Goal: Task Accomplishment & Management: Use online tool/utility

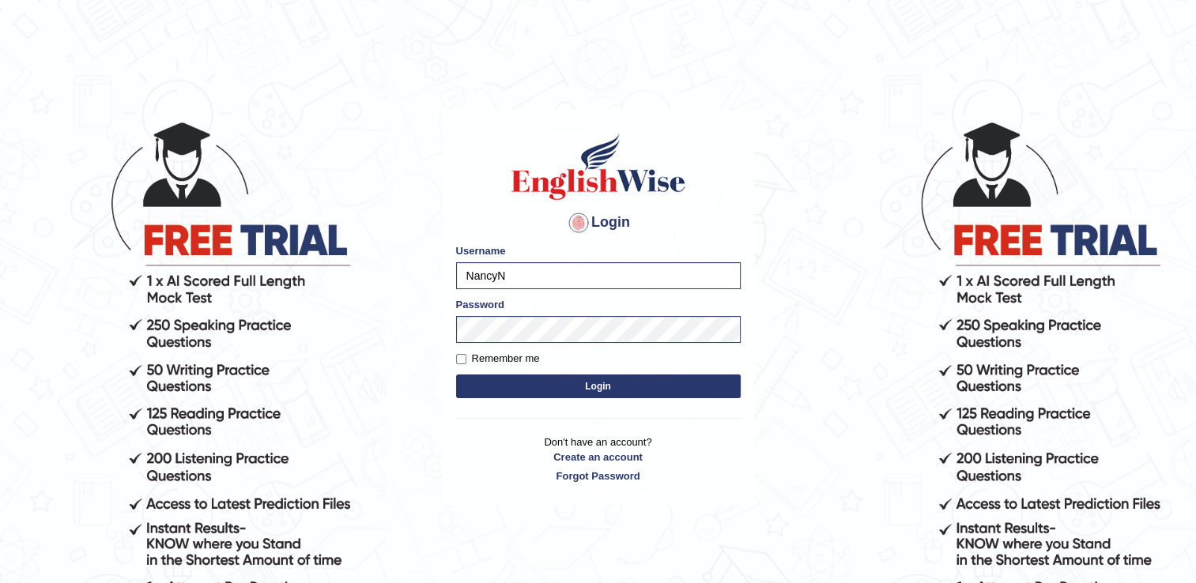
click at [542, 387] on button "Login" at bounding box center [598, 387] width 285 height 24
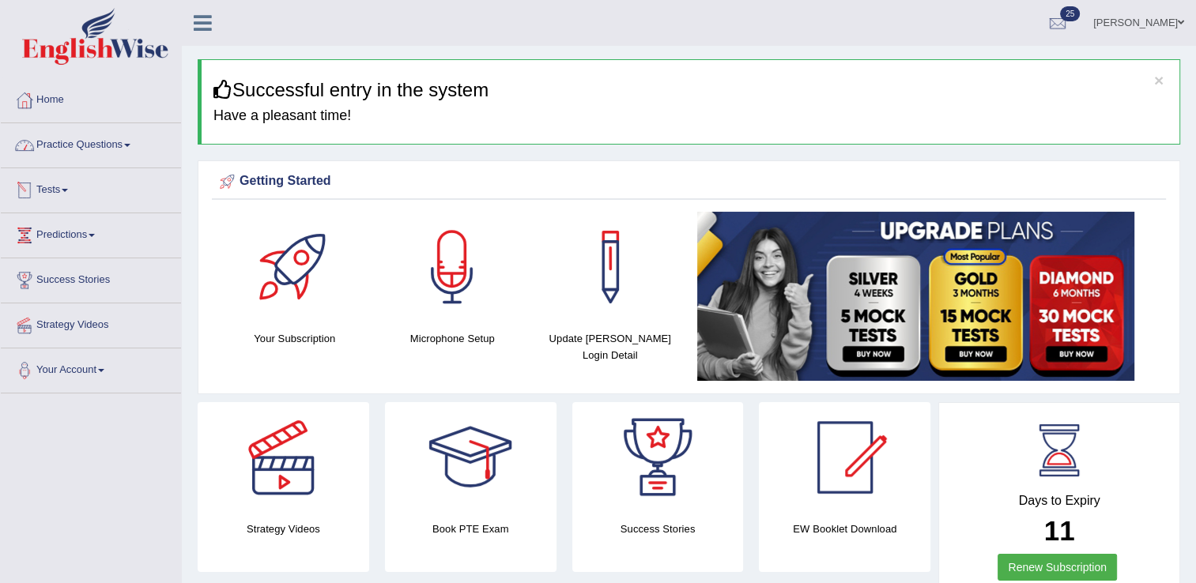
click at [66, 193] on link "Tests" at bounding box center [91, 188] width 180 height 40
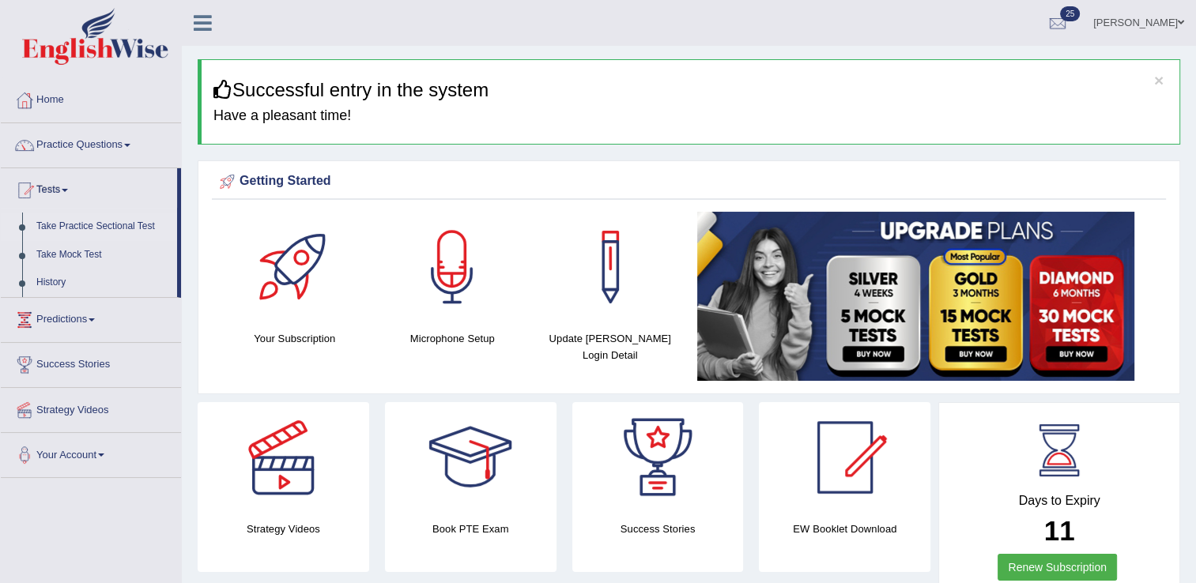
click at [78, 223] on link "Take Practice Sectional Test" at bounding box center [103, 227] width 148 height 28
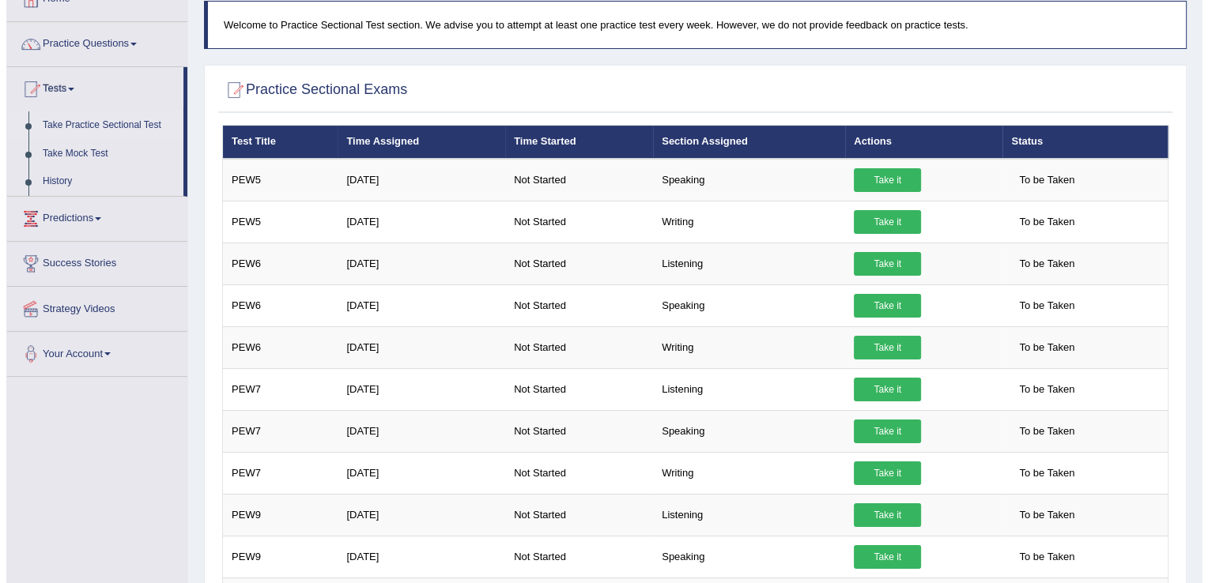
scroll to position [96, 0]
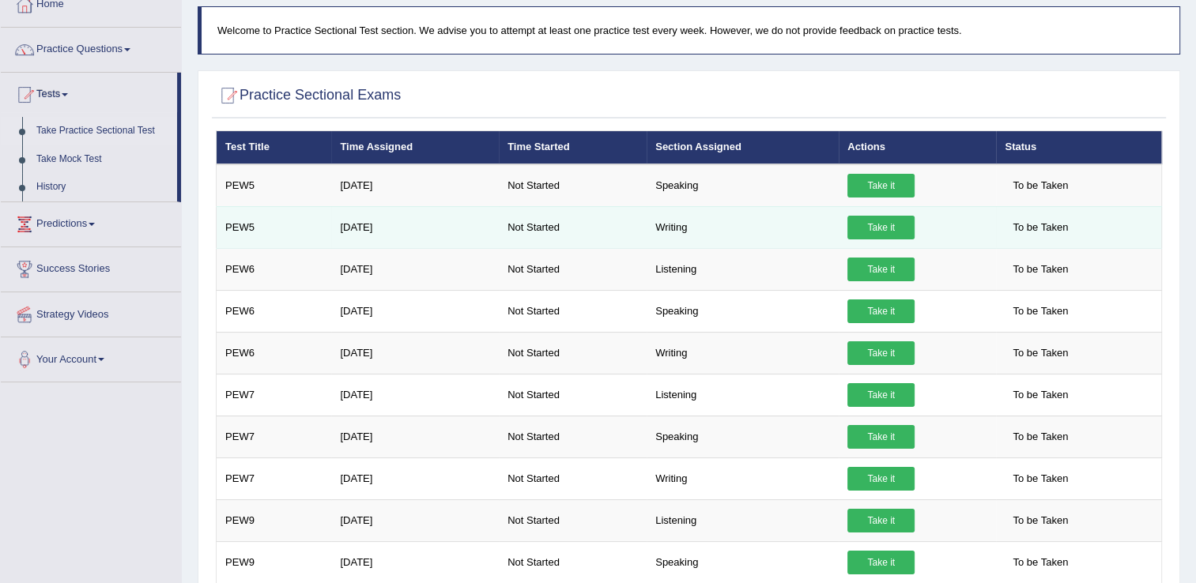
click at [883, 216] on link "Take it" at bounding box center [881, 228] width 67 height 24
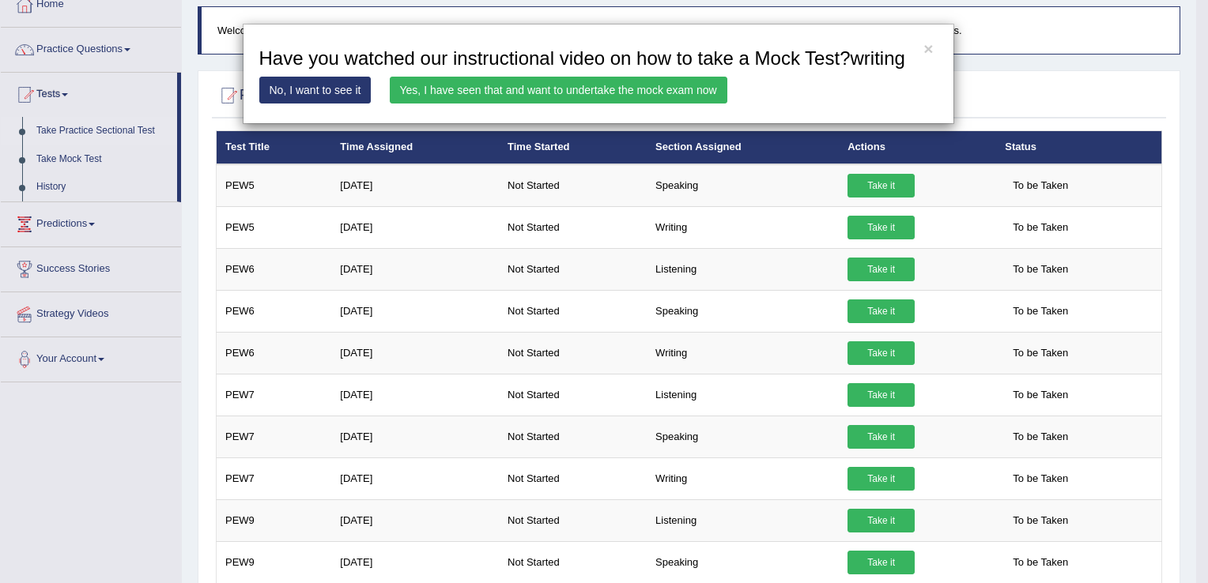
click at [647, 81] on link "Yes, I have seen that and want to undertake the mock exam now" at bounding box center [559, 90] width 338 height 27
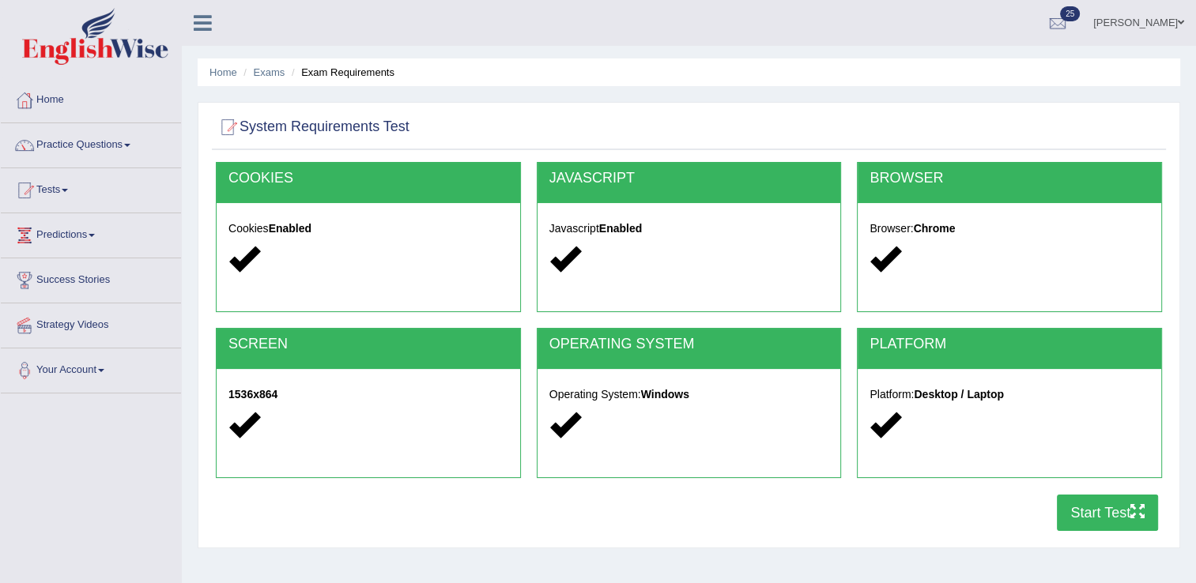
click at [1119, 515] on button "Start Test" at bounding box center [1107, 513] width 101 height 36
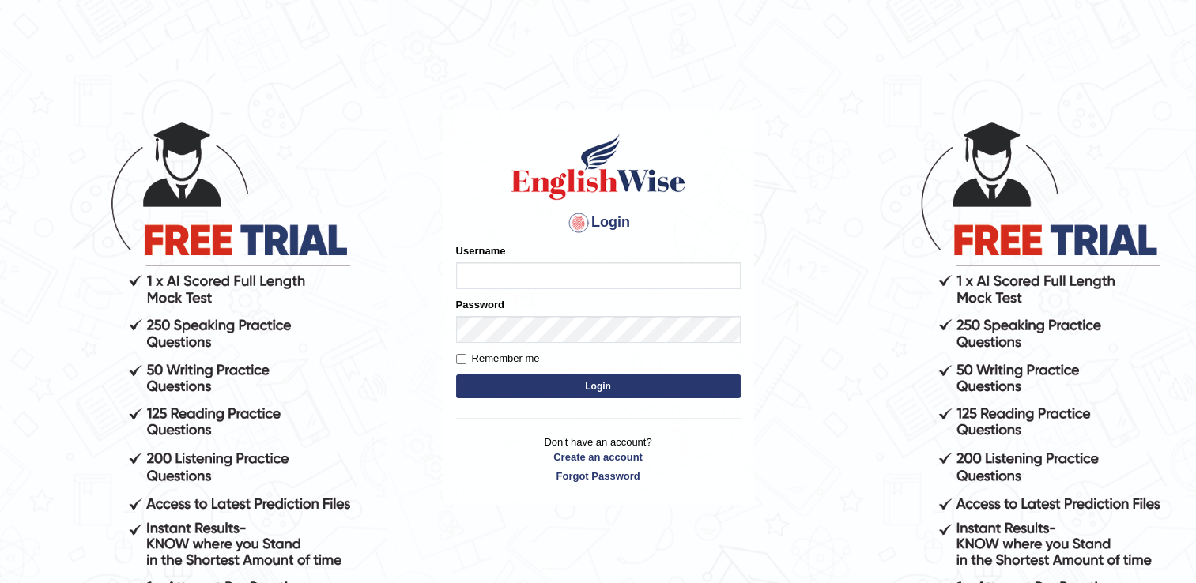
type input "NancyN"
click at [626, 384] on button "Login" at bounding box center [598, 387] width 285 height 24
